Goal: Navigation & Orientation: Find specific page/section

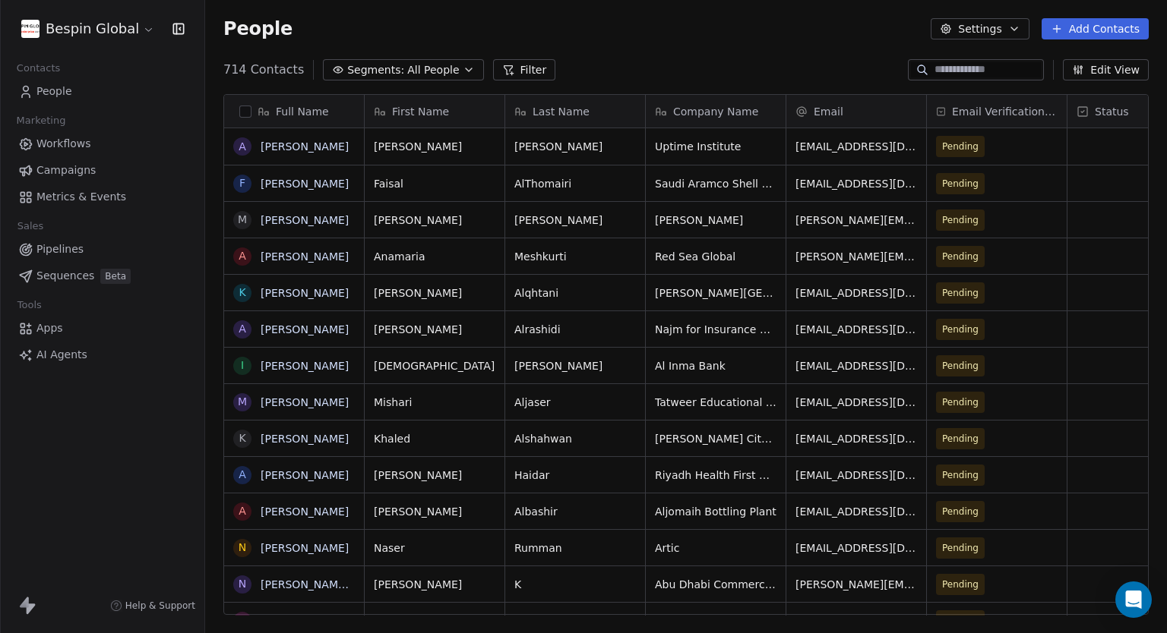
scroll to position [545, 949]
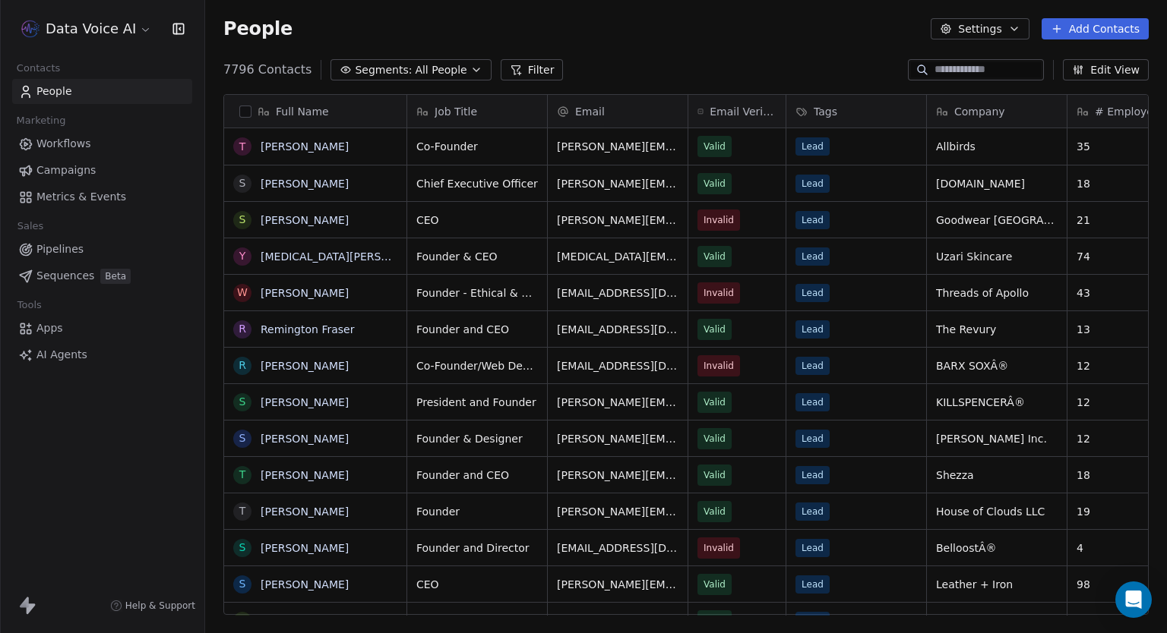
scroll to position [12, 12]
